Goal: Information Seeking & Learning: Learn about a topic

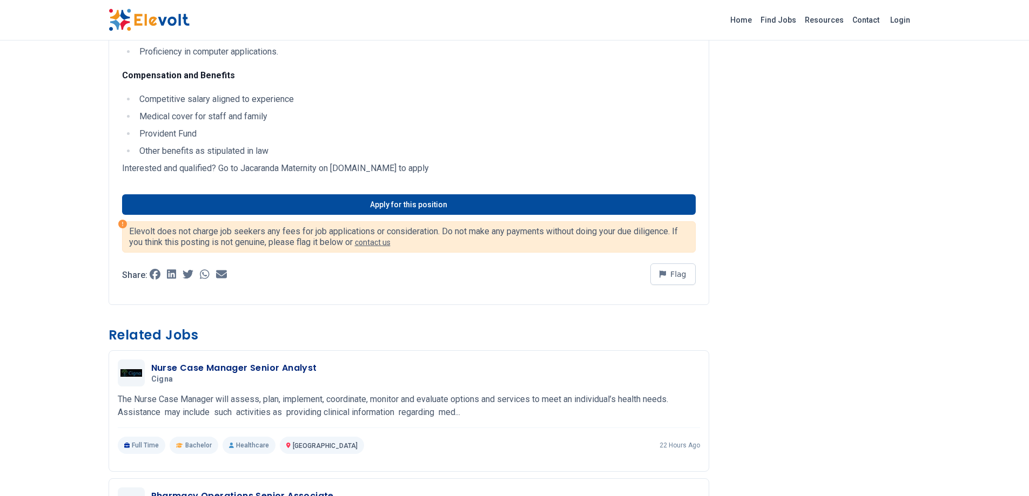
click at [140, 18] on img at bounding box center [149, 20] width 81 height 23
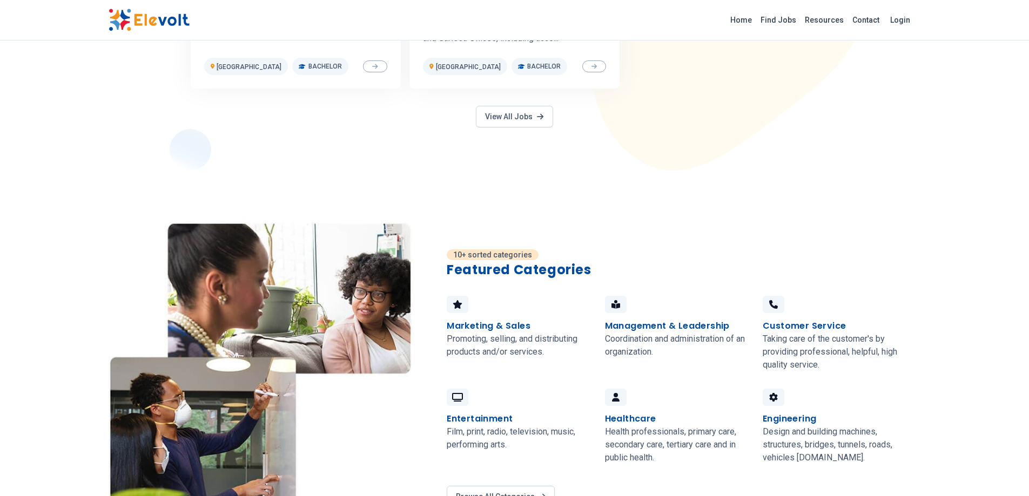
scroll to position [699, 0]
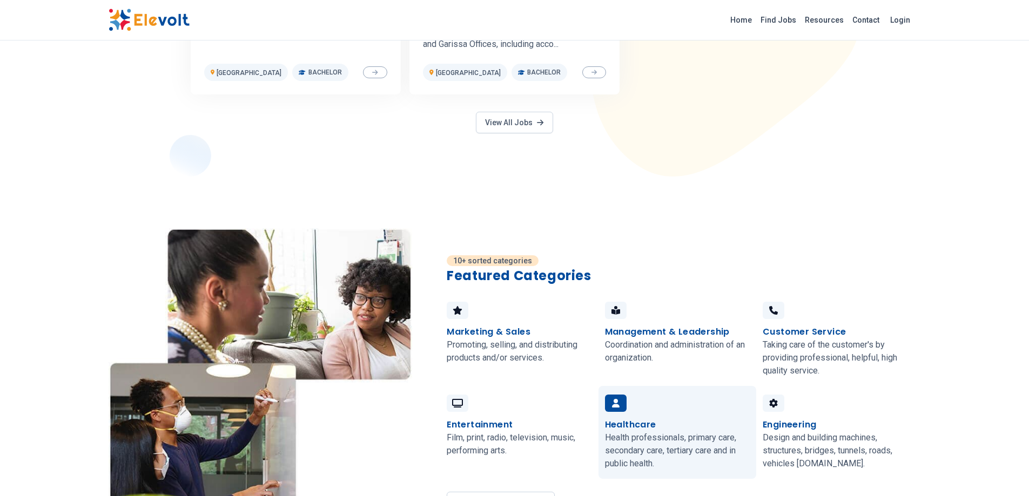
click at [635, 419] on h4 "Healthcare" at bounding box center [630, 425] width 51 height 13
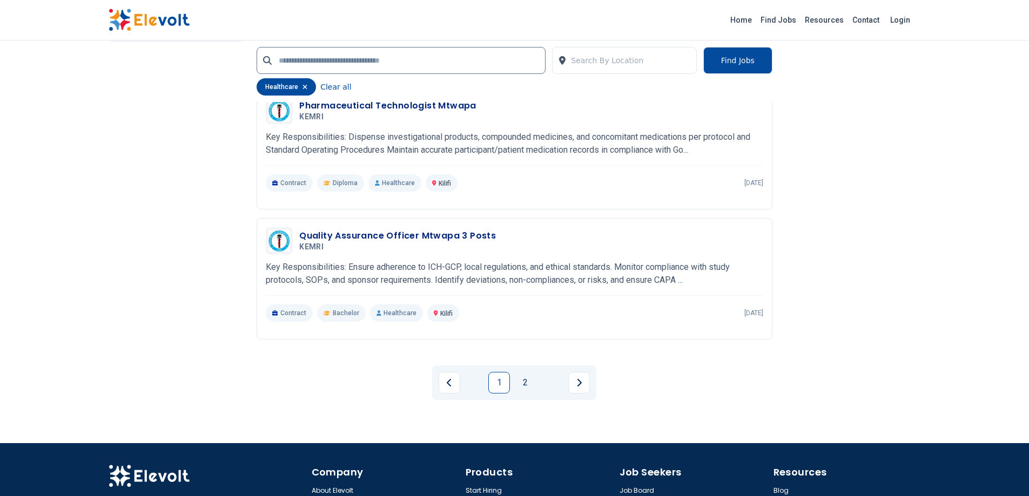
scroll to position [2400, 0]
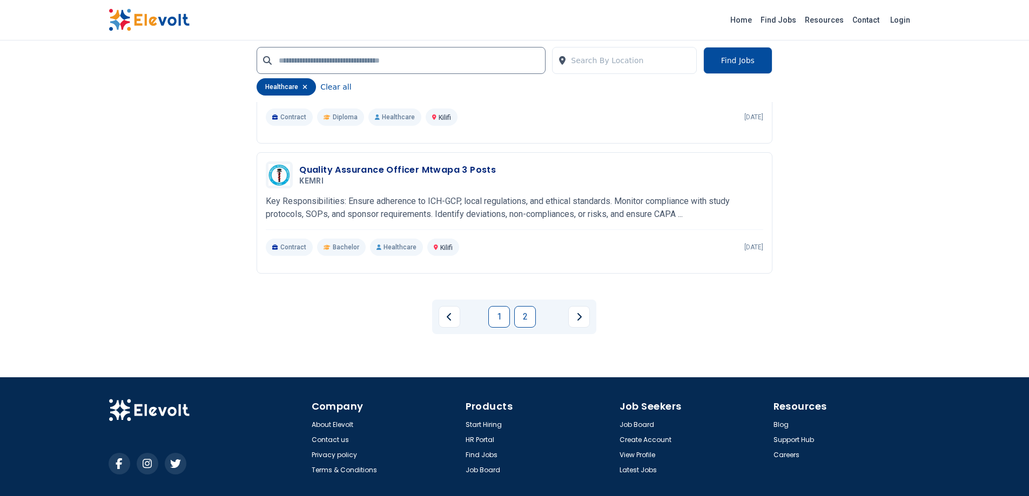
click at [530, 318] on link "2" at bounding box center [525, 317] width 22 height 22
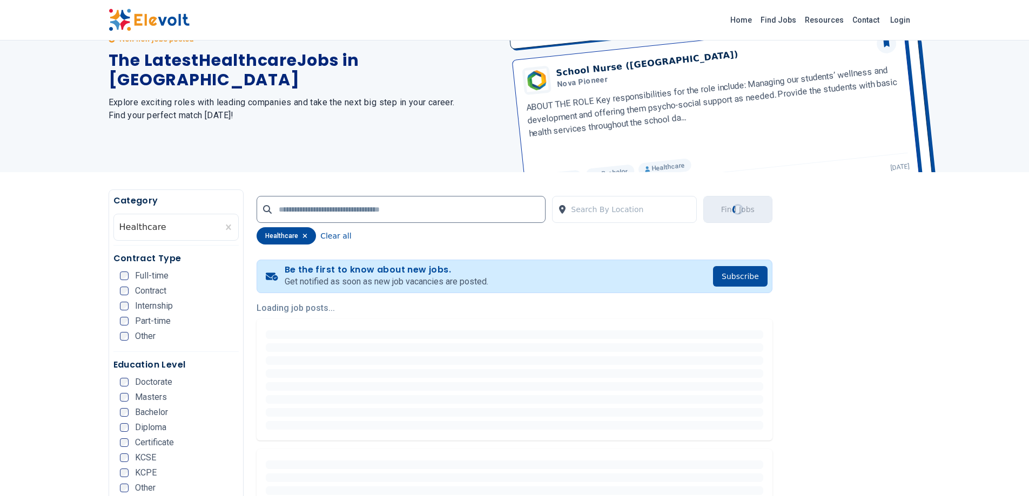
scroll to position [0, 0]
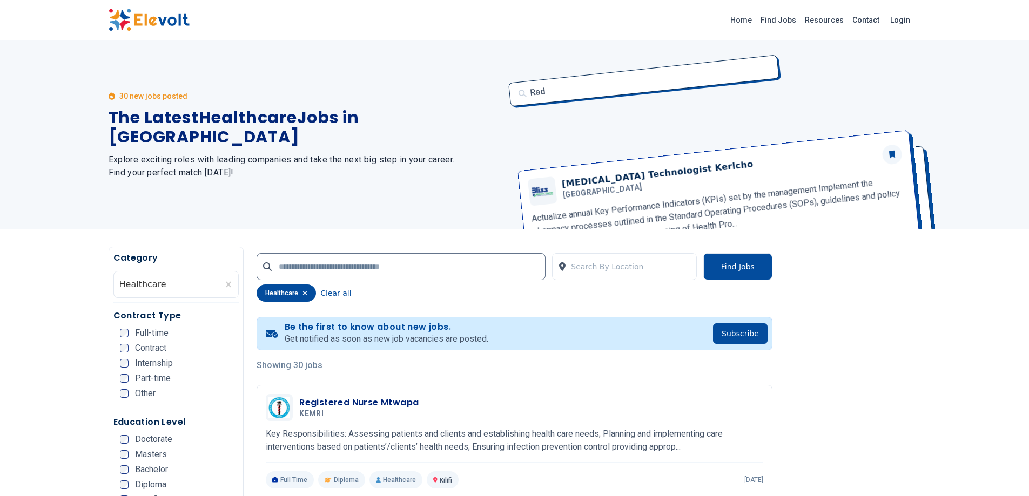
click at [137, 13] on img at bounding box center [149, 20] width 81 height 23
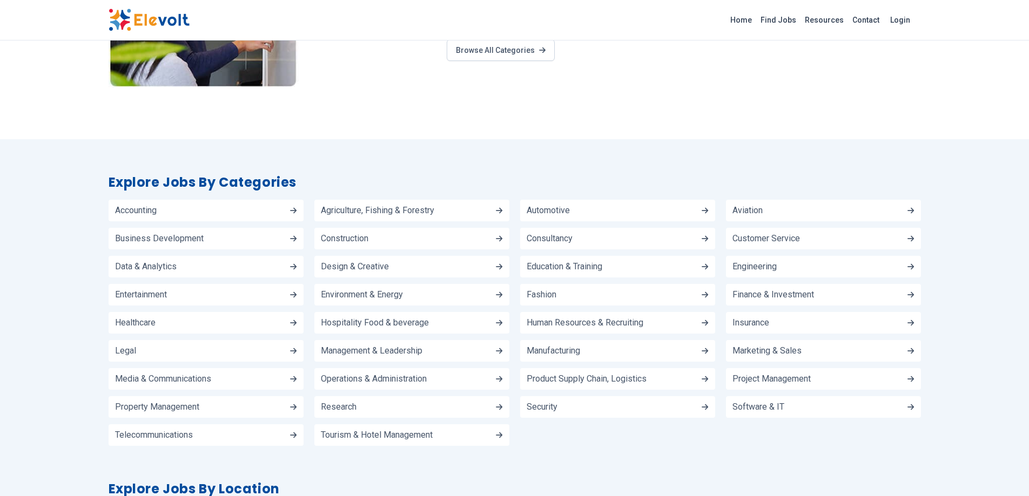
scroll to position [1155, 0]
